Goal: Task Accomplishment & Management: Manage account settings

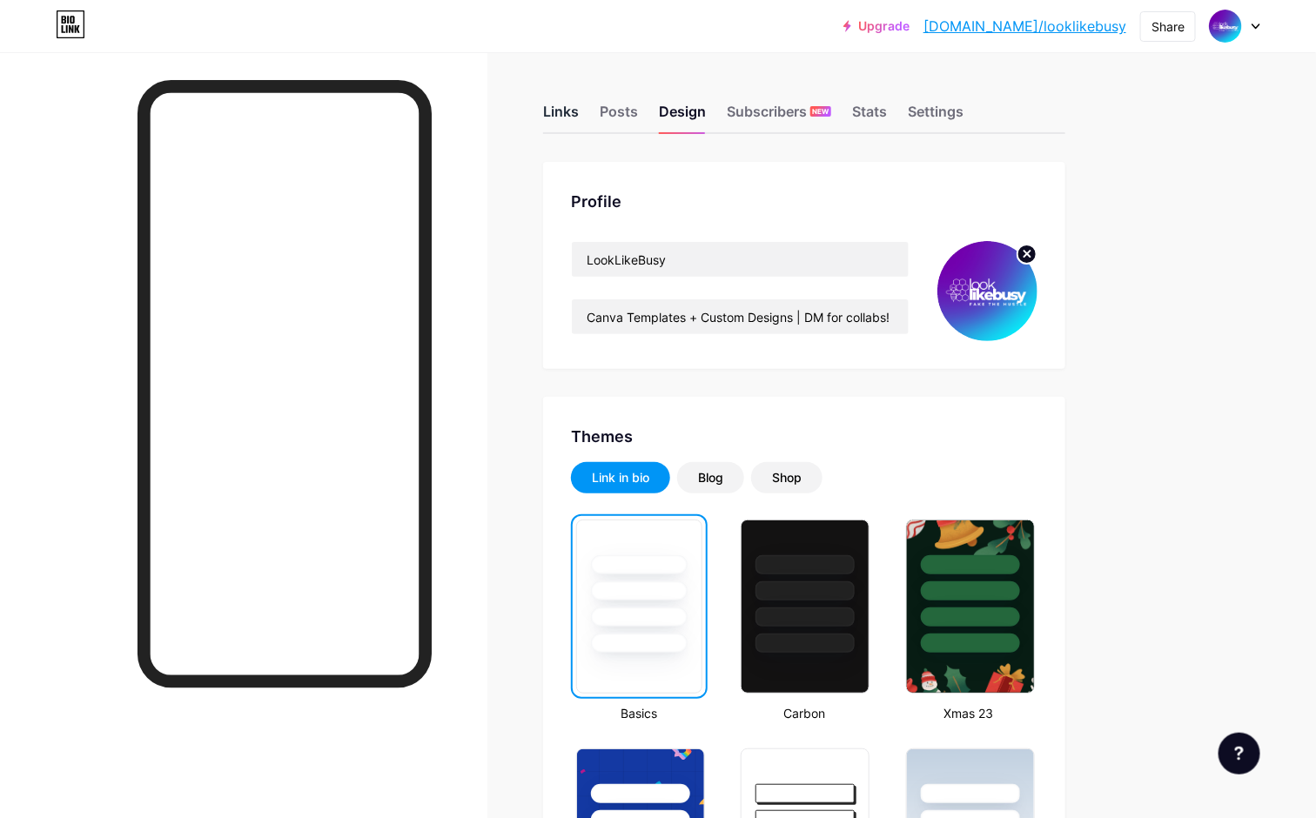
click at [565, 104] on div "Links" at bounding box center [561, 116] width 36 height 31
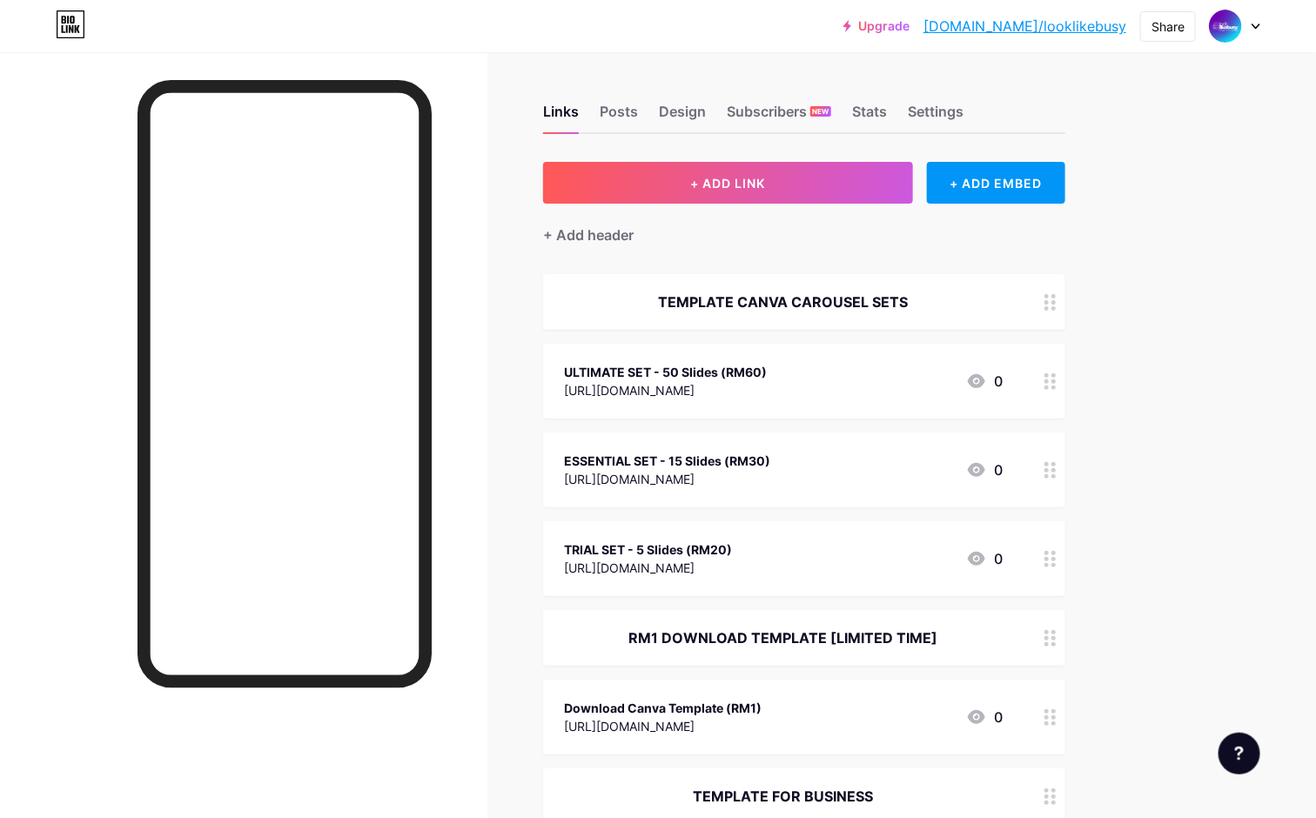
click at [668, 293] on div "TEMPLATE CANVA CAROUSEL SETS" at bounding box center [783, 302] width 439 height 21
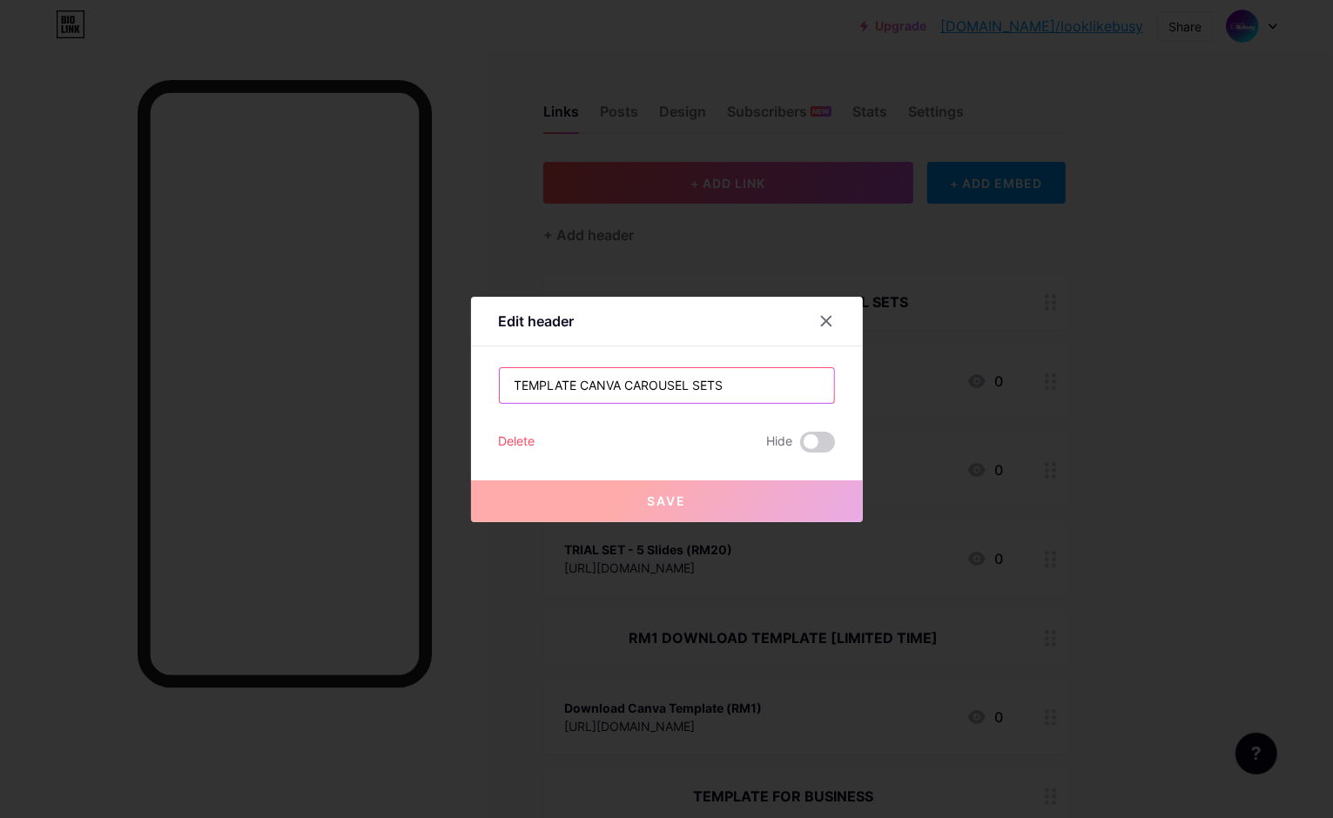
click at [509, 386] on input "TEMPLATE CANVA CAROUSEL SETS" at bounding box center [667, 385] width 334 height 35
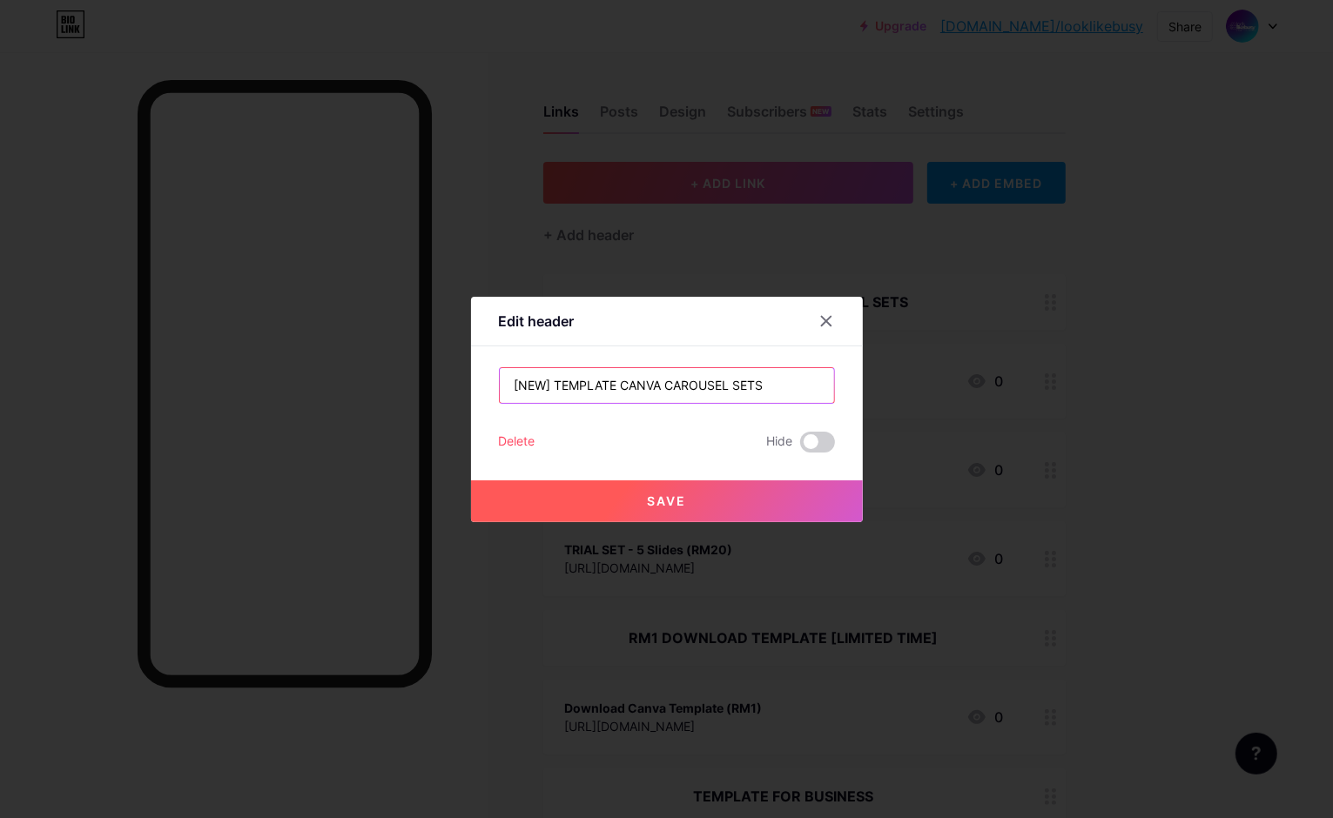
type input "[NEW] TEMPLATE CANVA CAROUSEL SETS"
click at [1153, 258] on div at bounding box center [666, 409] width 1333 height 818
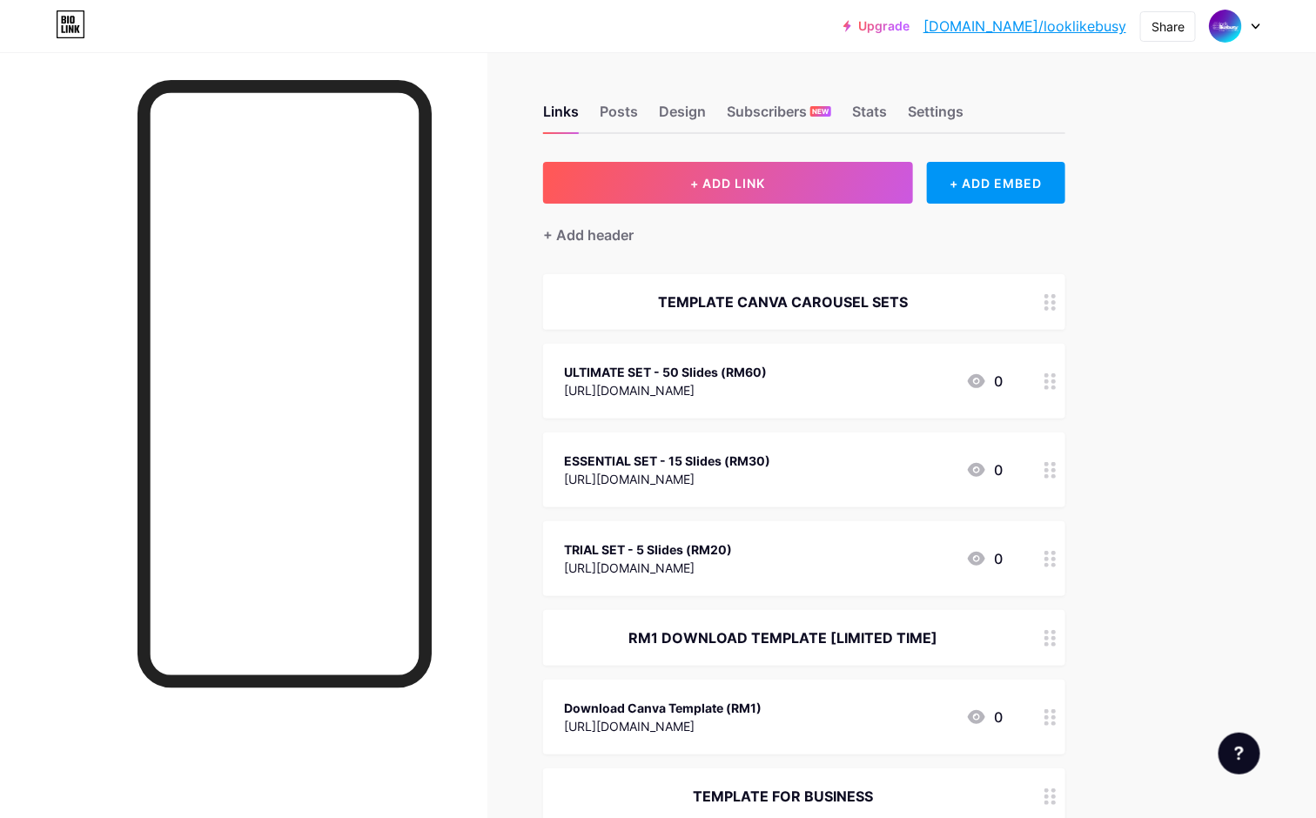
click at [771, 310] on div "TEMPLATE CANVA CAROUSEL SETS" at bounding box center [783, 302] width 439 height 21
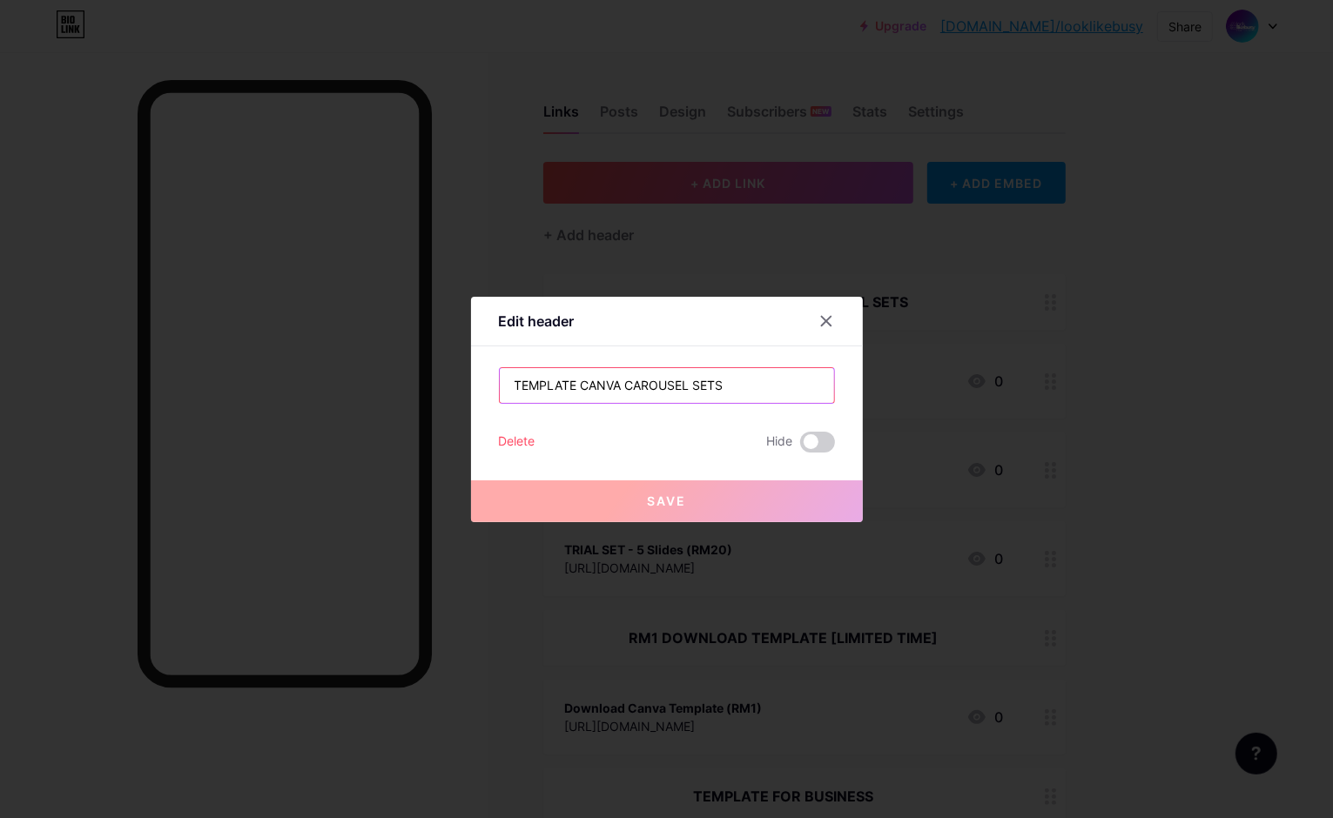
click at [506, 380] on input "TEMPLATE CANVA CAROUSEL SETS" at bounding box center [667, 385] width 334 height 35
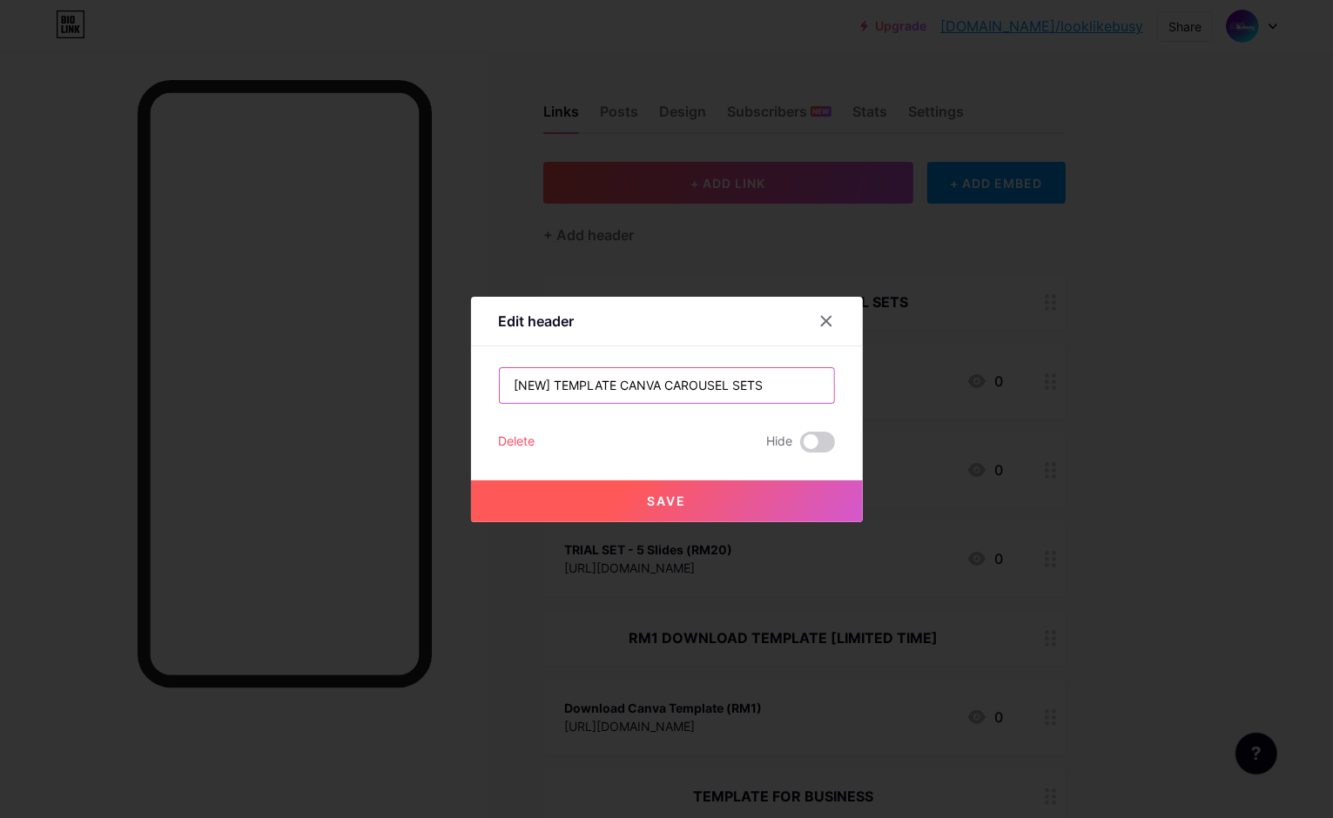
type input "[NEW] TEMPLATE CANVA CAROUSEL SETS"
click at [636, 499] on button "Save" at bounding box center [667, 502] width 392 height 42
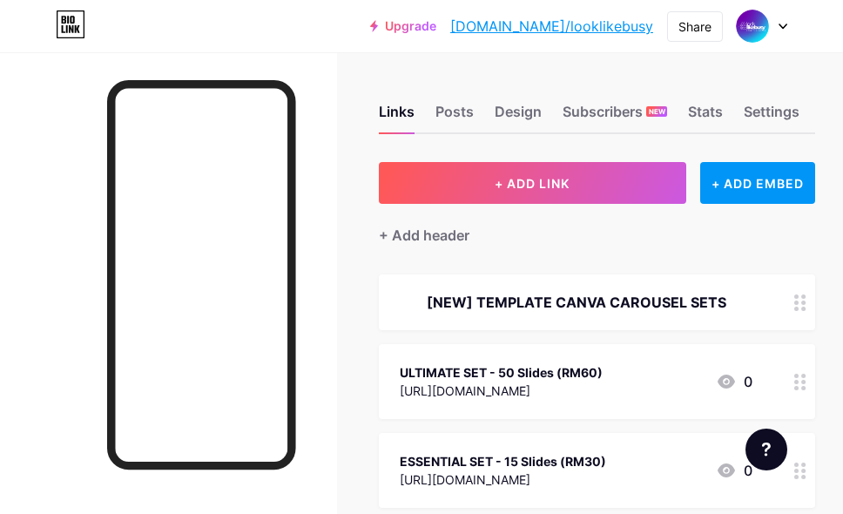
click at [337, 266] on div at bounding box center [168, 309] width 337 height 514
